Goal: Information Seeking & Learning: Learn about a topic

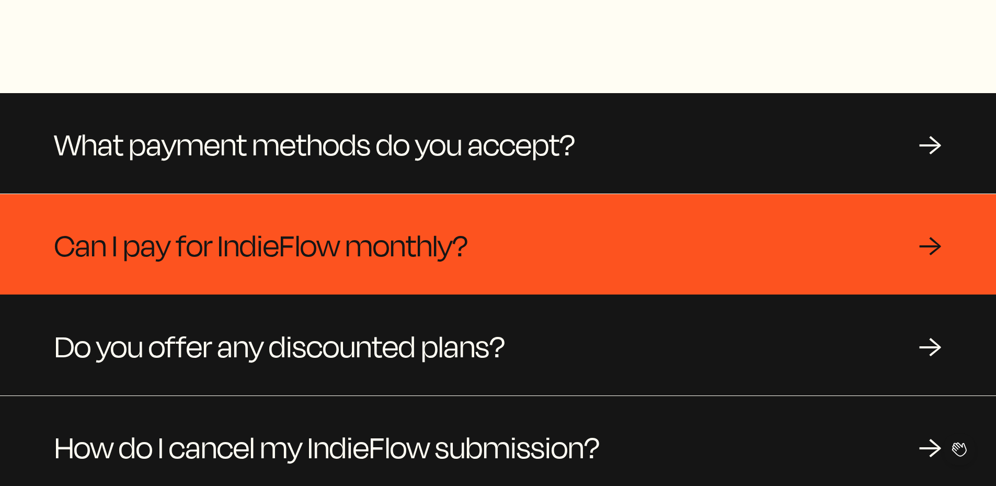
scroll to position [105, 0]
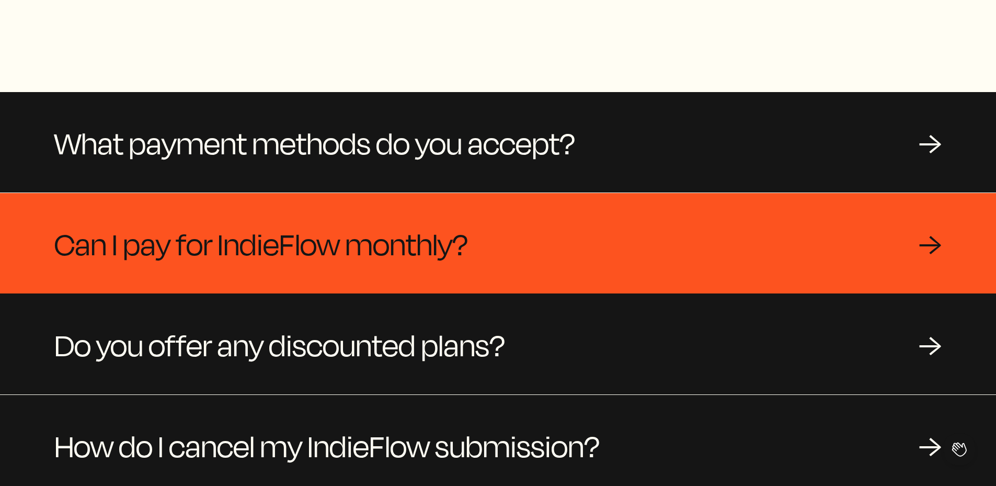
click at [308, 252] on span "Can I pay for IndieFlow monthly?" at bounding box center [261, 243] width 414 height 50
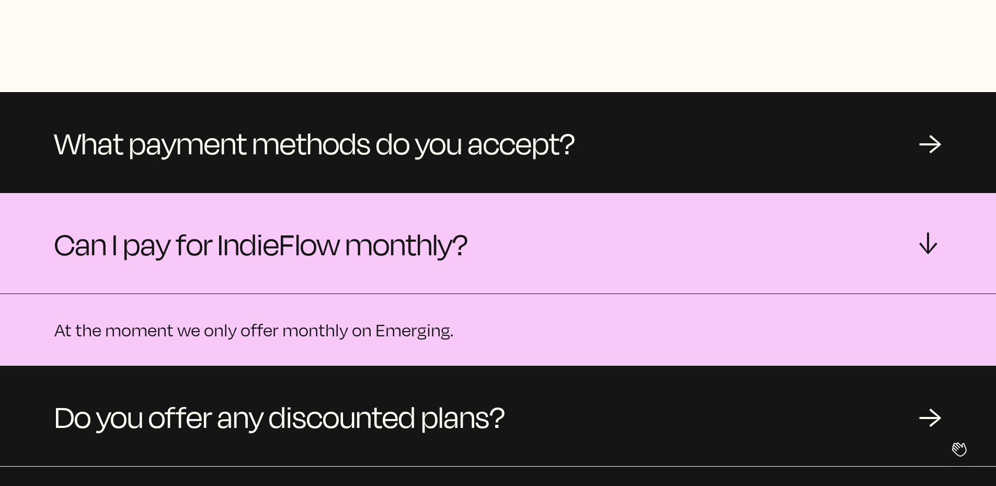
click at [312, 235] on span "Can I pay for IndieFlow monthly?" at bounding box center [261, 243] width 414 height 50
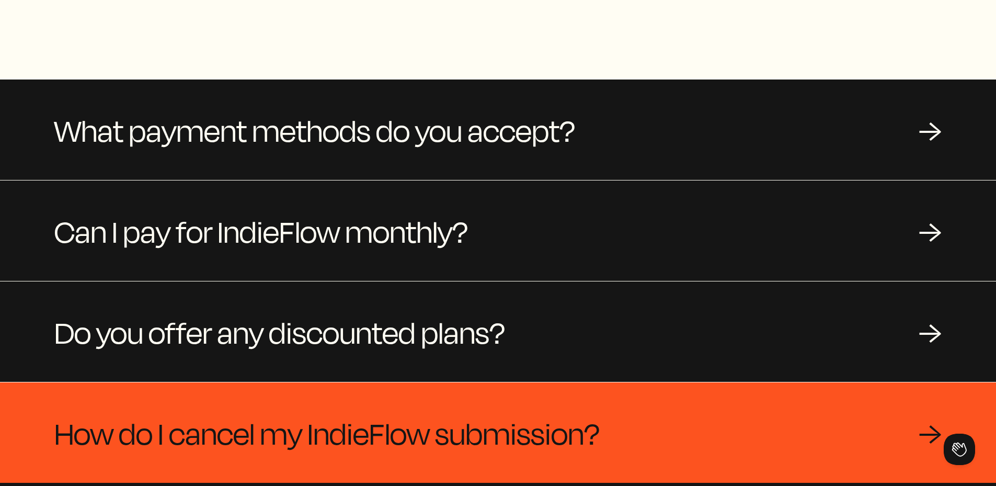
scroll to position [0, 0]
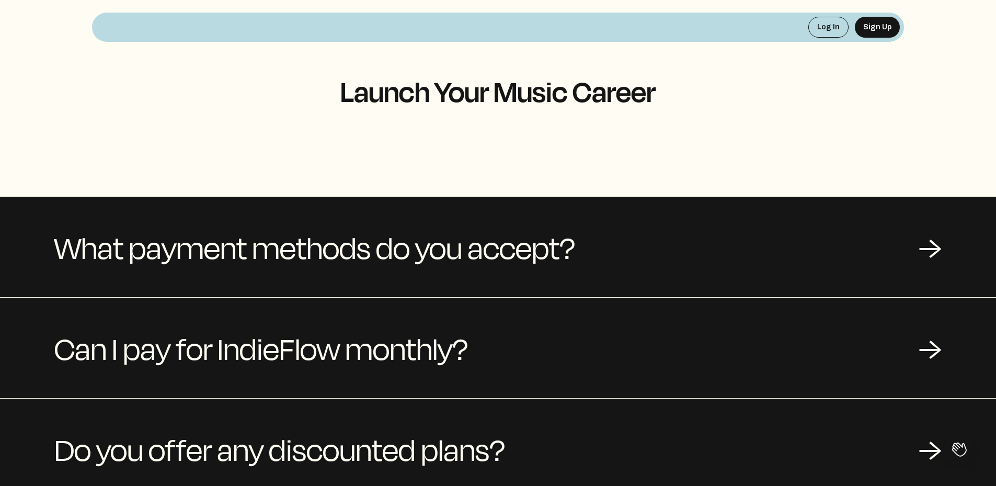
click at [445, 95] on h1 "Launch Your Music Career" at bounding box center [498, 90] width 812 height 31
click at [695, 18] on div "Log In Sign Up" at bounding box center [498, 27] width 812 height 29
drag, startPoint x: 199, startPoint y: 81, endPoint x: 210, endPoint y: 185, distance: 105.2
click at [200, 89] on h1 "Launch Your Music Career" at bounding box center [498, 90] width 812 height 31
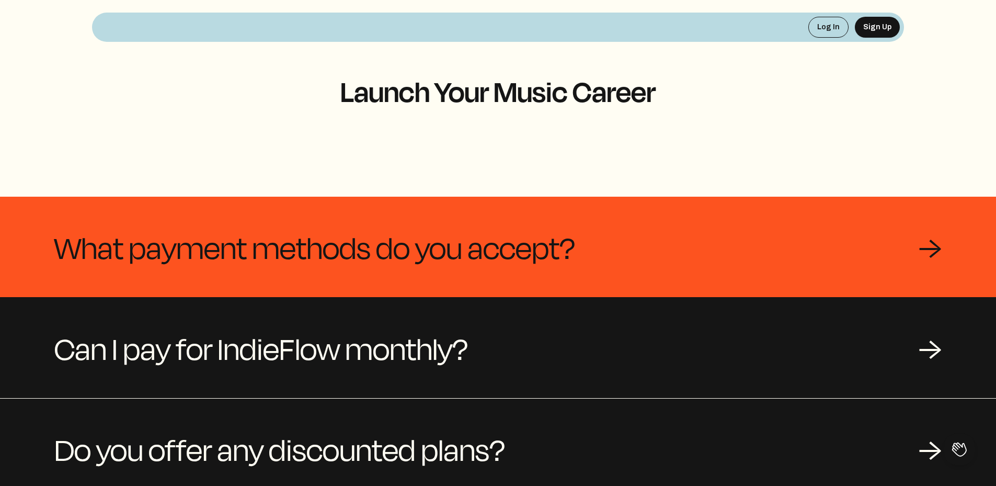
click at [216, 203] on div "What payment methods do you accept? →" at bounding box center [498, 247] width 996 height 100
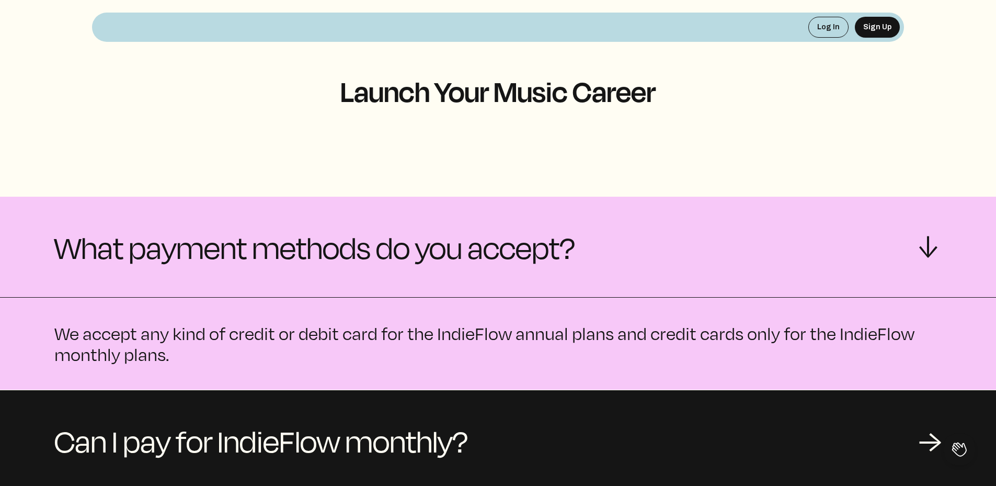
drag, startPoint x: 211, startPoint y: 222, endPoint x: 211, endPoint y: 228, distance: 5.8
click at [211, 222] on span "What payment methods do you accept?" at bounding box center [314, 247] width 521 height 50
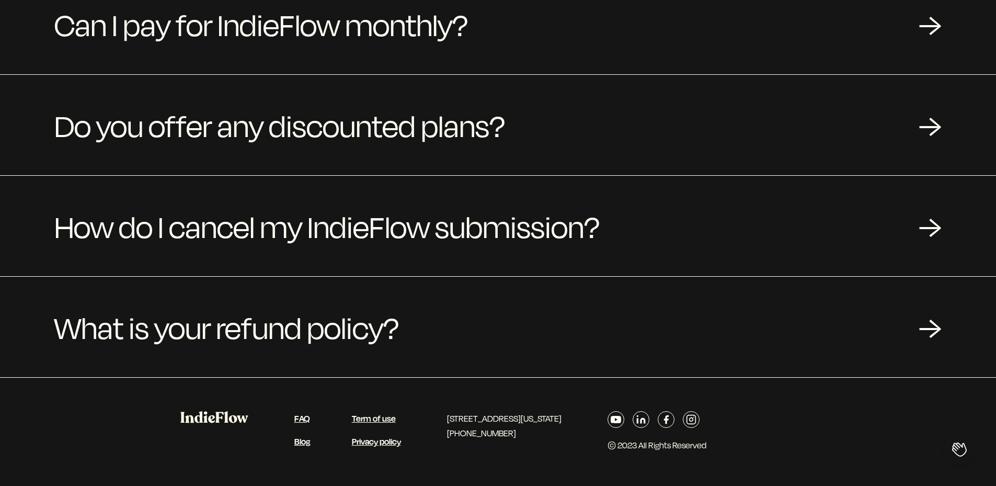
drag, startPoint x: 323, startPoint y: 204, endPoint x: 347, endPoint y: 403, distance: 199.6
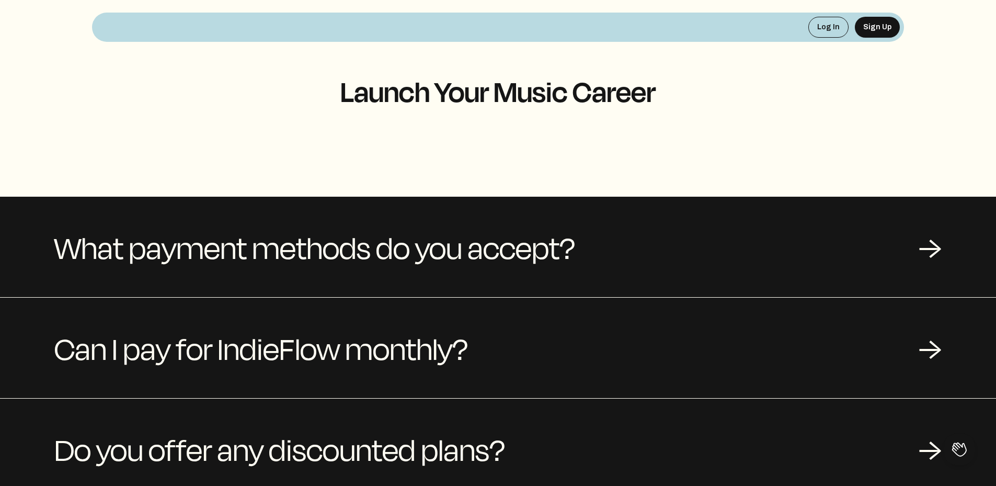
drag, startPoint x: 59, startPoint y: 351, endPoint x: 132, endPoint y: 70, distance: 290.7
